Goal: Task Accomplishment & Management: Manage account settings

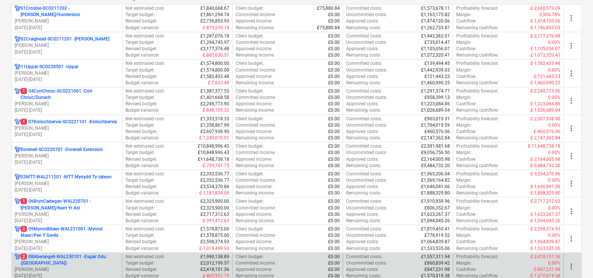
scroll to position [187, 0]
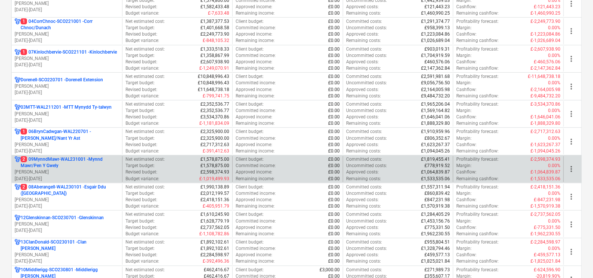
click at [92, 167] on p "2 09MynndMawr-WAL231001 - Mynnd Mawr/Pen Y Gwely" at bounding box center [70, 162] width 98 height 13
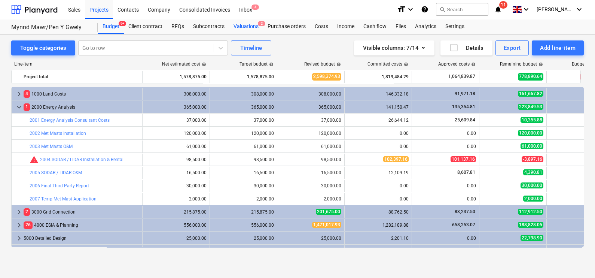
click at [240, 22] on div "Valuations 2" at bounding box center [246, 26] width 34 height 15
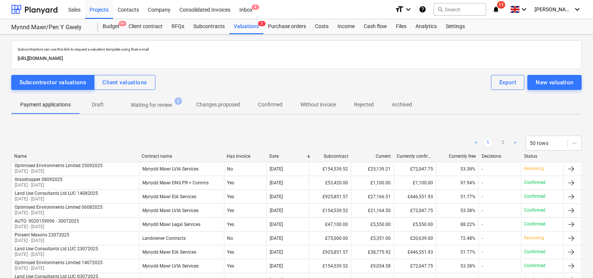
click at [173, 98] on span "Waiting for review 2" at bounding box center [152, 104] width 72 height 13
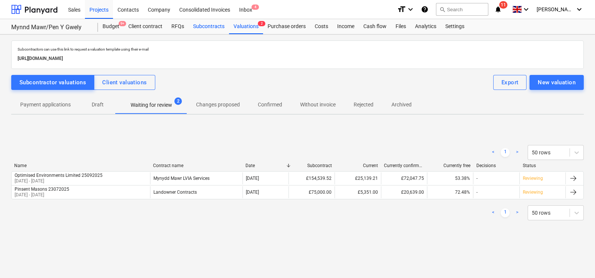
click at [203, 20] on div "Subcontracts" at bounding box center [209, 26] width 40 height 15
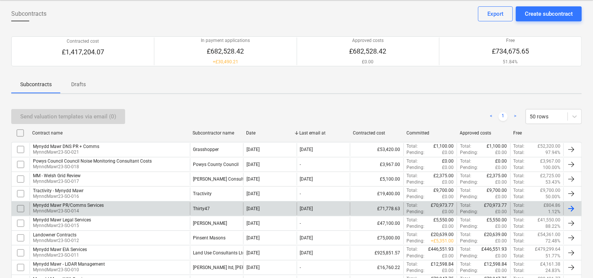
scroll to position [46, 0]
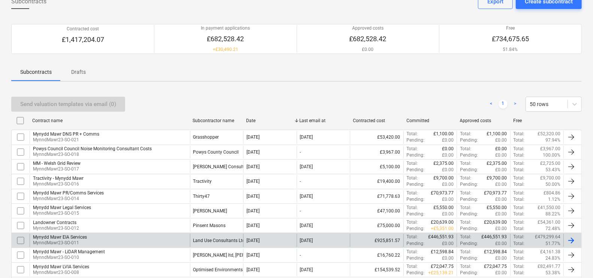
click at [229, 242] on div "Land Use Consultants Ltd LUC" at bounding box center [223, 240] width 61 height 5
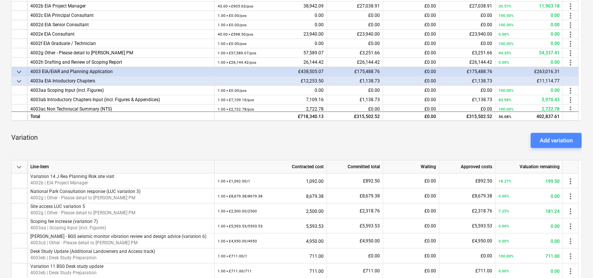
click at [550, 136] on div "Add variation" at bounding box center [556, 141] width 33 height 10
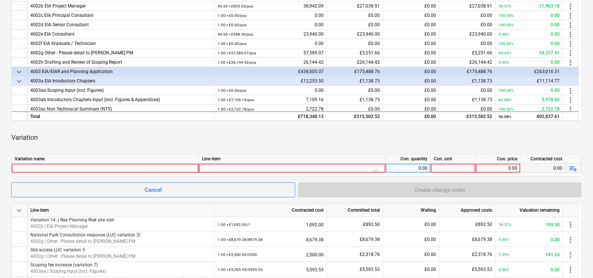
click at [38, 166] on div at bounding box center [105, 168] width 181 height 9
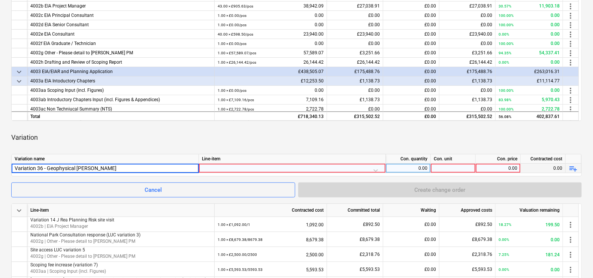
type input "Variation 36 - Geophysical Survey"
click at [238, 167] on div at bounding box center [292, 170] width 180 height 13
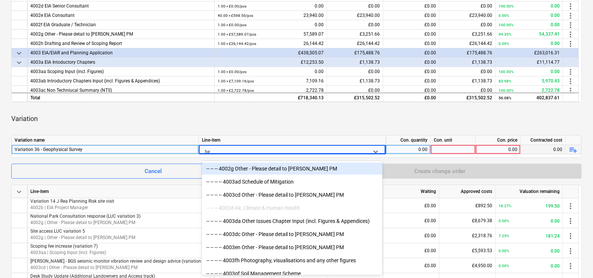
type input "h"
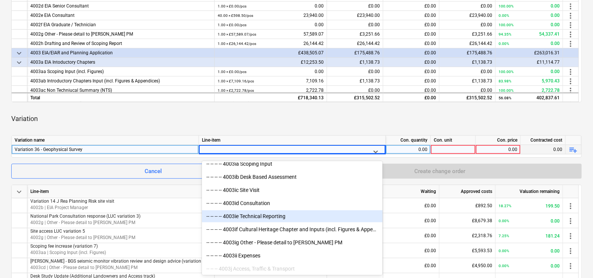
scroll to position [1498, 0]
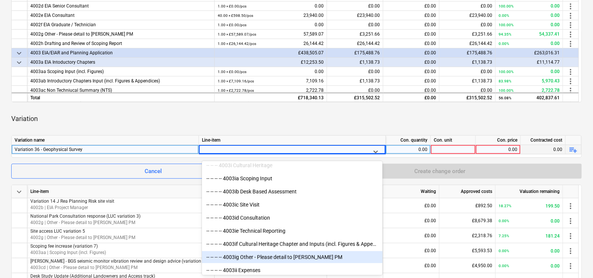
click at [292, 257] on div "-- -- -- -- 4003ig Other - Please detail to [PERSON_NAME] PM" at bounding box center [292, 257] width 180 height 12
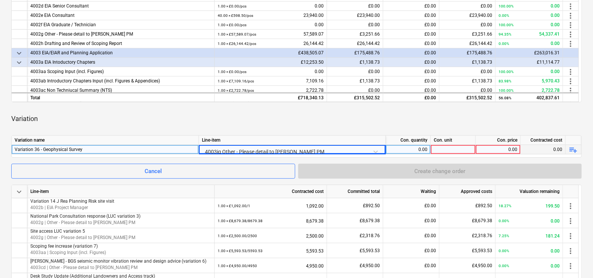
click at [416, 149] on div "0.00" at bounding box center [408, 149] width 39 height 9
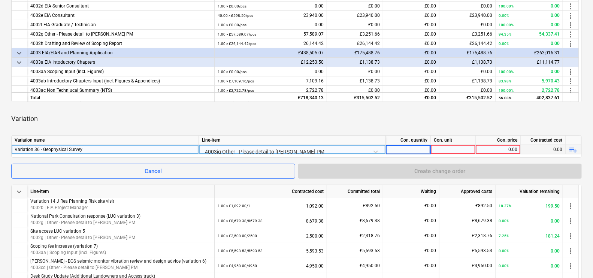
type input "1"
click at [453, 148] on div at bounding box center [453, 149] width 45 height 9
type input "1"
click at [501, 150] on div "0.00" at bounding box center [498, 149] width 39 height 9
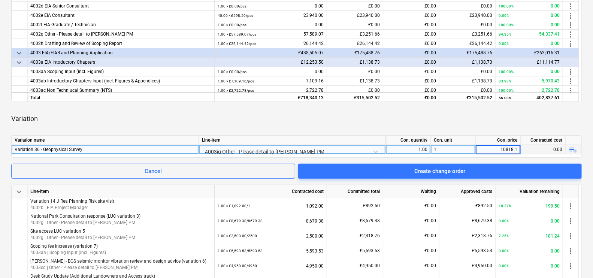
type input "10818.13"
click at [474, 117] on div "Variation" at bounding box center [296, 118] width 570 height 21
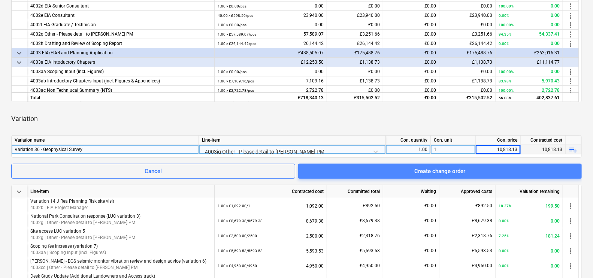
click at [462, 170] on div "Create change order" at bounding box center [439, 171] width 51 height 10
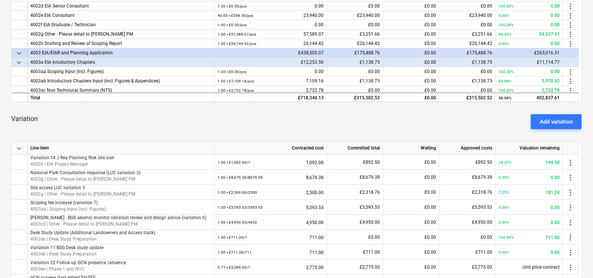
click at [575, 125] on button "Add variation" at bounding box center [556, 121] width 51 height 15
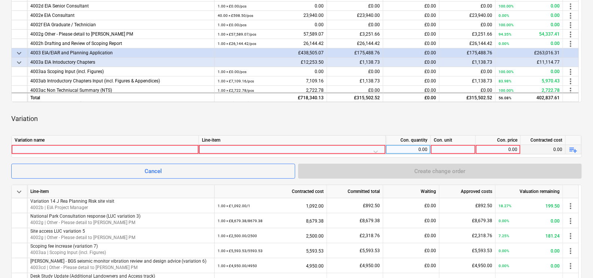
click at [142, 149] on div at bounding box center [105, 149] width 181 height 9
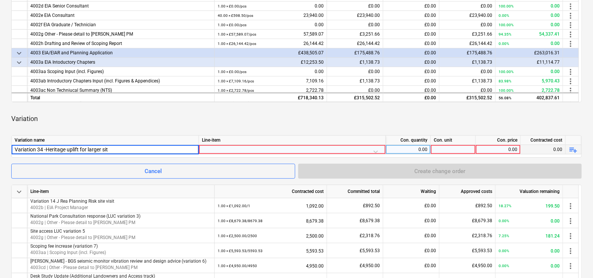
type input "Variation 34 -Heritage uplift for larger site"
click at [241, 150] on div at bounding box center [292, 151] width 180 height 13
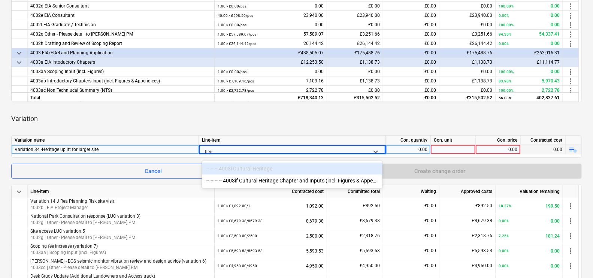
type input "her"
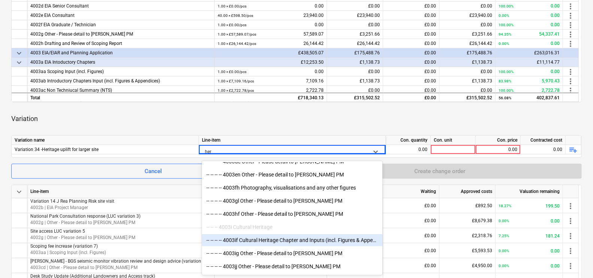
scroll to position [93, 0]
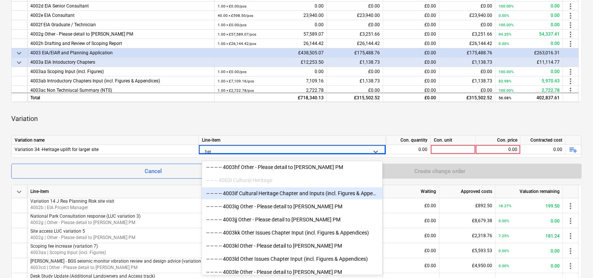
drag, startPoint x: 301, startPoint y: 197, endPoint x: 305, endPoint y: 191, distance: 6.9
click at [305, 191] on div "-- -- -- -- 4003if Cultural Heritage Chapter and Inputs (incl. Figures & Append…" at bounding box center [292, 193] width 180 height 12
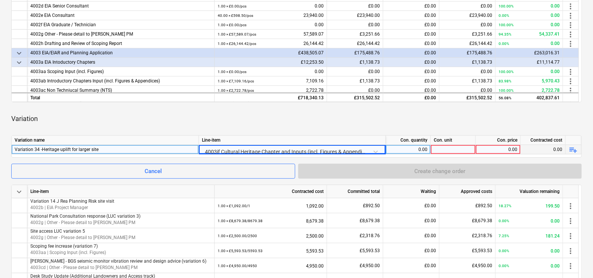
click at [416, 148] on div "0.00" at bounding box center [408, 149] width 39 height 9
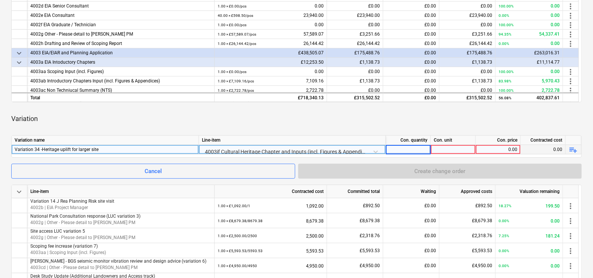
type input "1"
click at [444, 150] on div at bounding box center [453, 149] width 45 height 9
type input "1"
click at [491, 148] on div "0.00" at bounding box center [498, 149] width 39 height 9
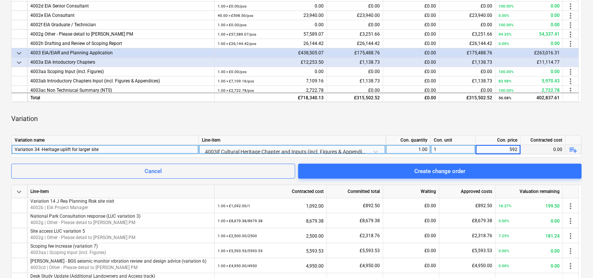
type input "5920"
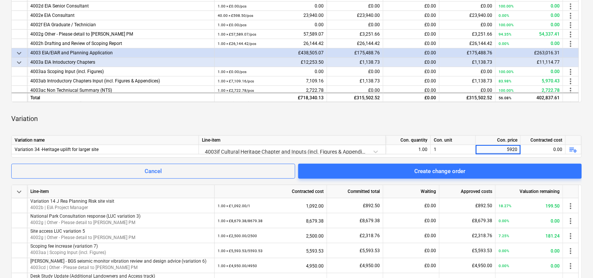
click at [497, 117] on div "Variation" at bounding box center [296, 118] width 570 height 21
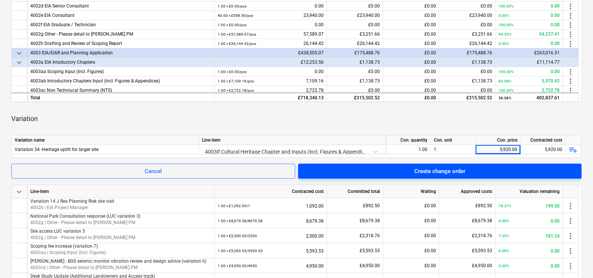
click at [410, 170] on span "Create change order" at bounding box center [440, 171] width 266 height 10
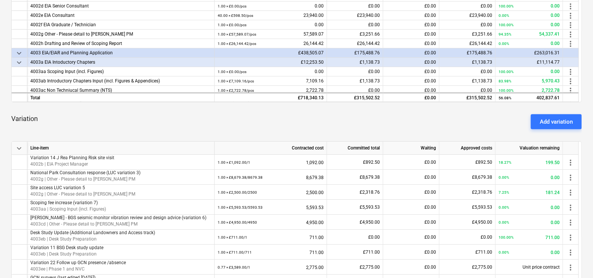
click at [549, 124] on div "Add variation" at bounding box center [556, 122] width 33 height 10
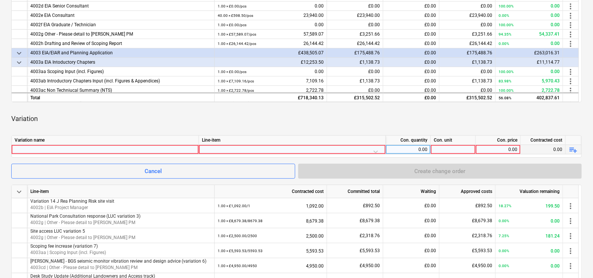
click at [179, 150] on div at bounding box center [105, 149] width 181 height 9
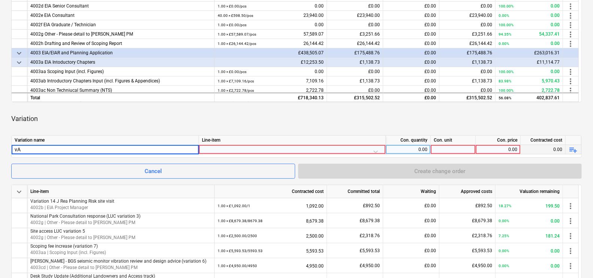
type input "v"
type input "Variation 35 - AQT WFD assessment"
click at [237, 148] on div at bounding box center [292, 151] width 180 height 13
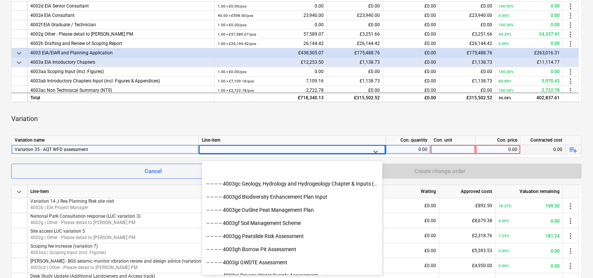
scroll to position [1263, 0]
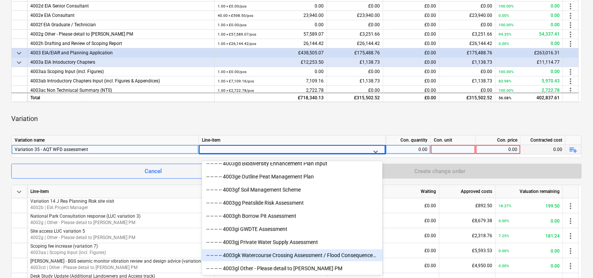
click at [309, 253] on div "-- -- -- -- 4003gk Watercourse Crossing Assessment / Flood Consequences Assessm…" at bounding box center [292, 255] width 180 height 12
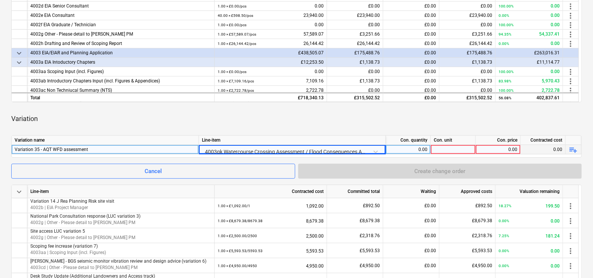
click at [412, 151] on div "0.00" at bounding box center [408, 149] width 39 height 9
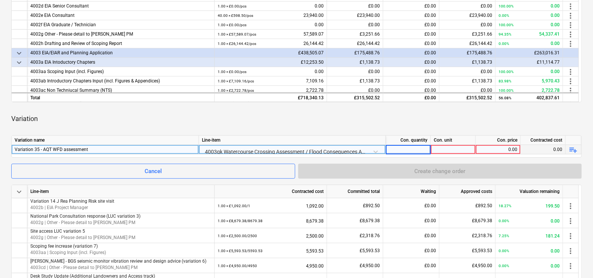
type input "1"
click at [450, 151] on div at bounding box center [453, 149] width 45 height 9
type input "1"
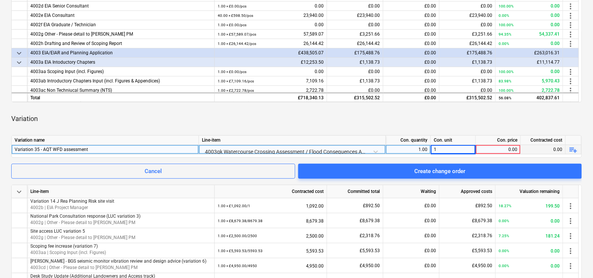
click at [488, 151] on div "0.00" at bounding box center [498, 149] width 39 height 9
type input "2500"
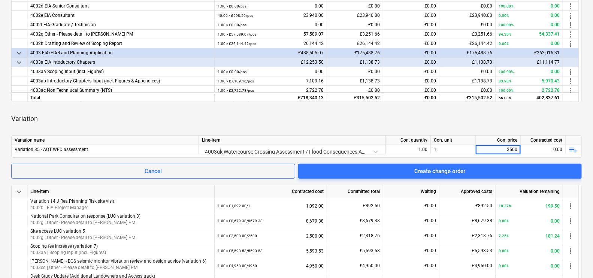
click at [488, 125] on div "Variation" at bounding box center [296, 118] width 570 height 21
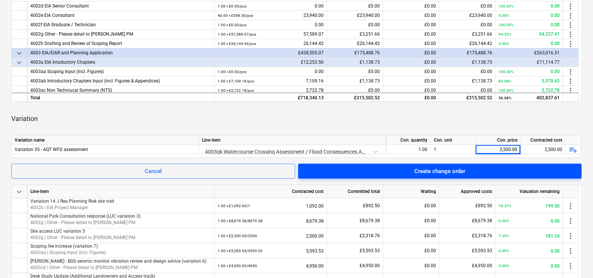
click at [444, 166] on div "Create change order" at bounding box center [439, 171] width 51 height 10
